Goal: Task Accomplishment & Management: Use online tool/utility

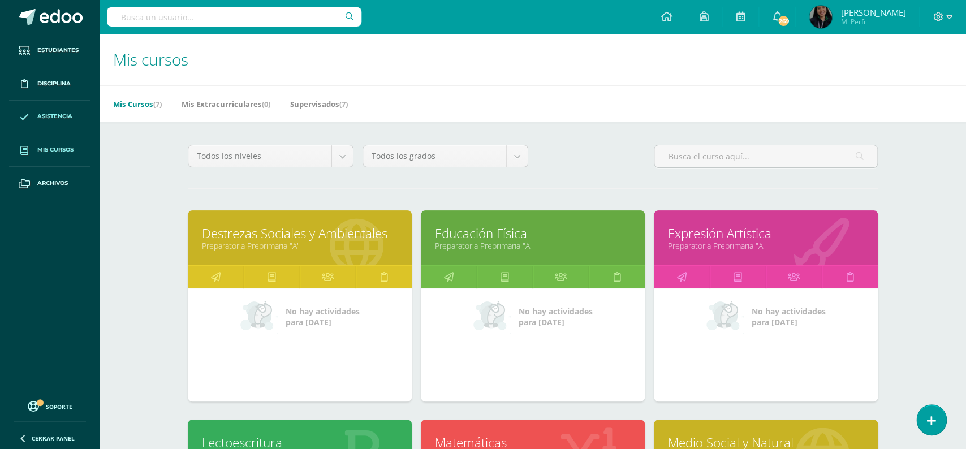
click at [70, 122] on link "Asistencia" at bounding box center [49, 117] width 81 height 33
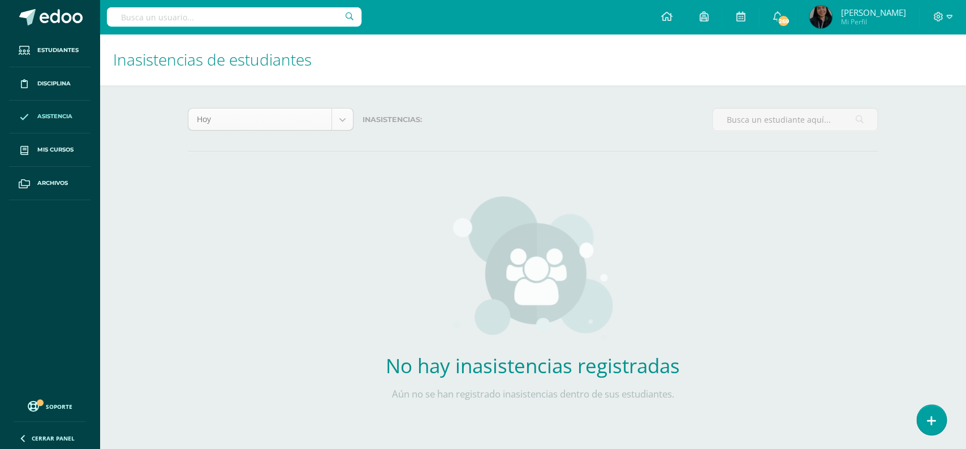
click at [352, 123] on body "Estudiantes Disciplina Asistencia Mis cursos Archivos Soporte Ayuda Reportar un…" at bounding box center [483, 229] width 966 height 459
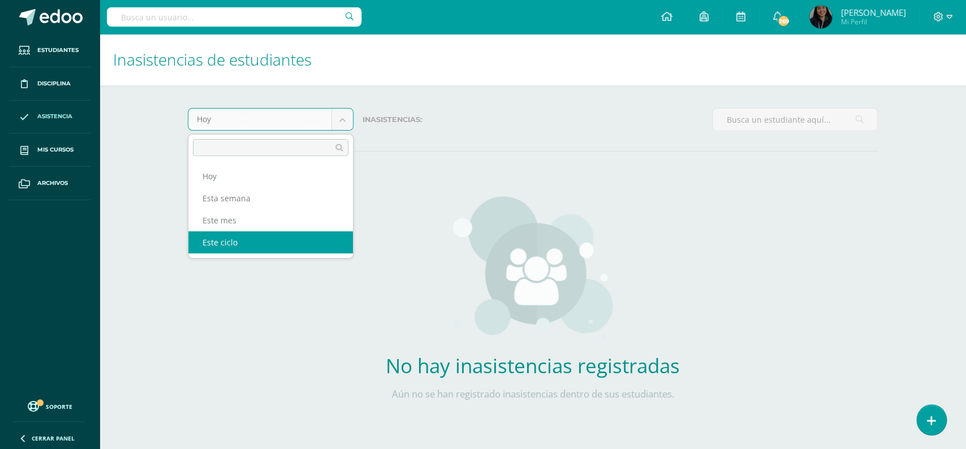
select select "cycle"
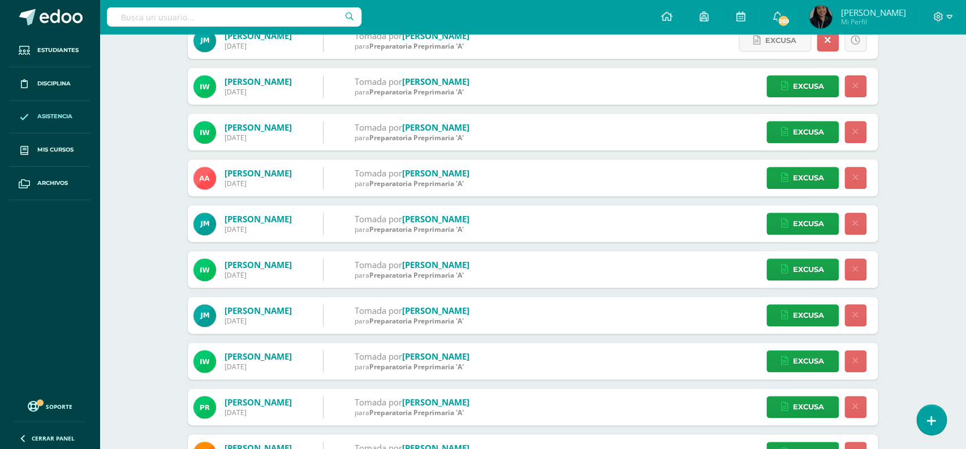
scroll to position [400, 0]
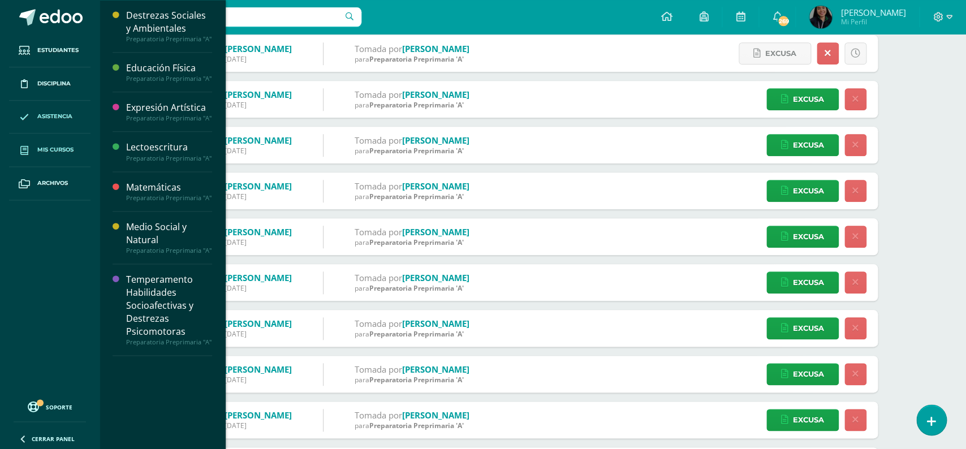
click at [62, 148] on span "Mis cursos" at bounding box center [55, 149] width 36 height 9
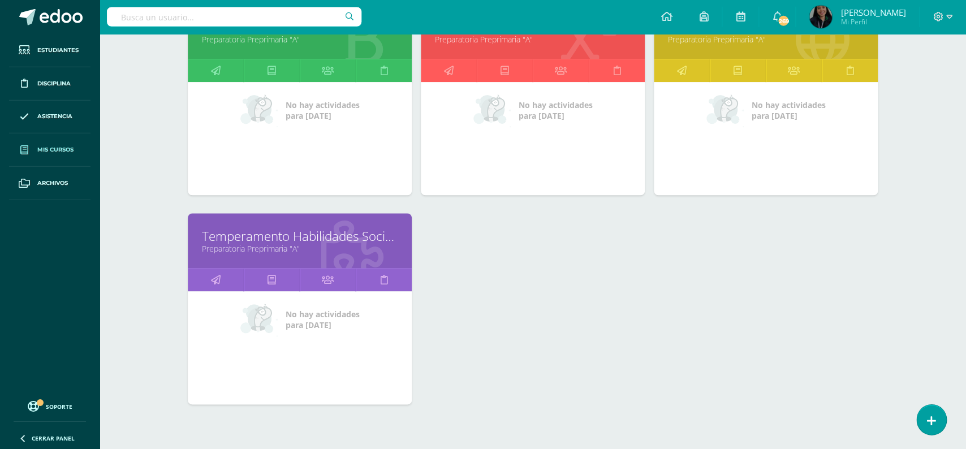
scroll to position [421, 0]
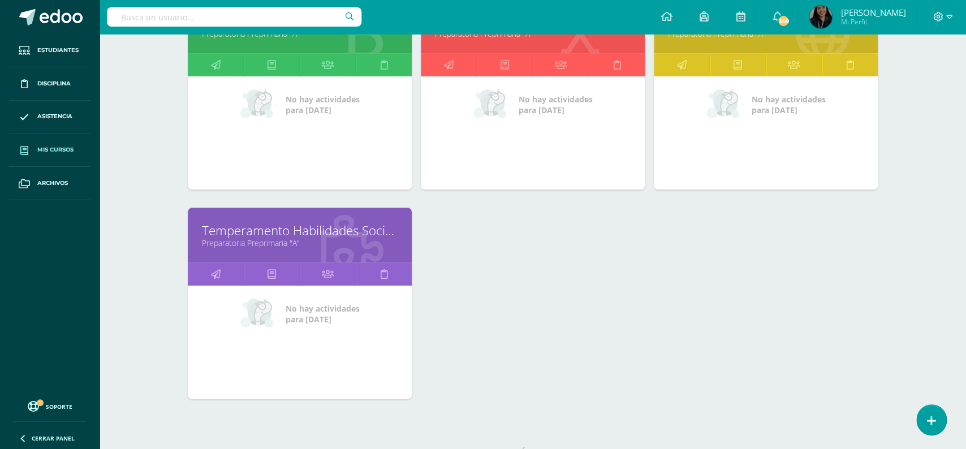
click at [349, 215] on icon at bounding box center [352, 242] width 62 height 55
click at [350, 222] on link "Temperamento Habilidades Socioafectivas y Destrezas Psicomotoras" at bounding box center [300, 231] width 196 height 18
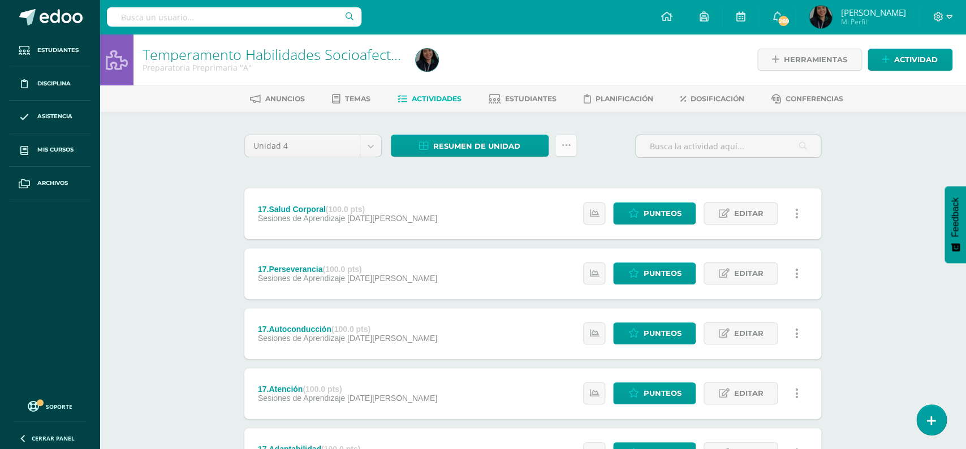
click at [560, 143] on link at bounding box center [566, 146] width 22 height 22
click at [560, 178] on link "Subir actividades en masa" at bounding box center [537, 181] width 124 height 27
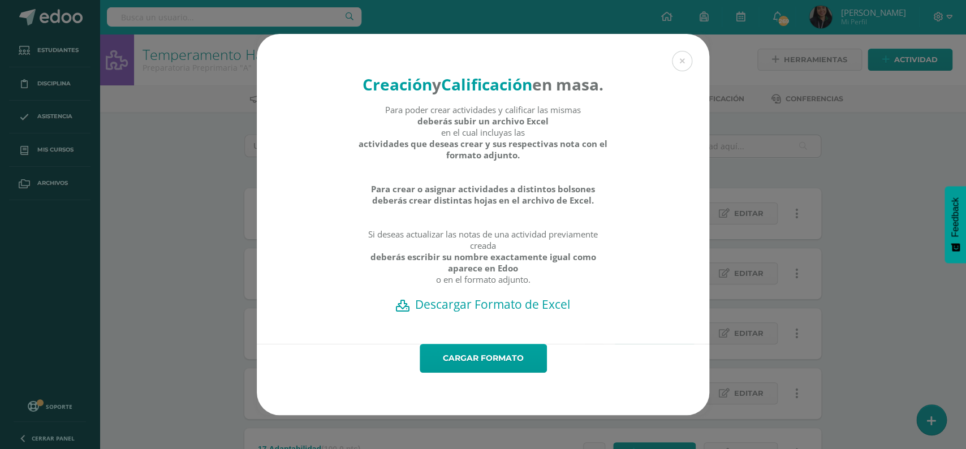
click at [439, 296] on h2 "Descargar Formato de Excel" at bounding box center [483, 304] width 413 height 16
